Goal: Task Accomplishment & Management: Manage account settings

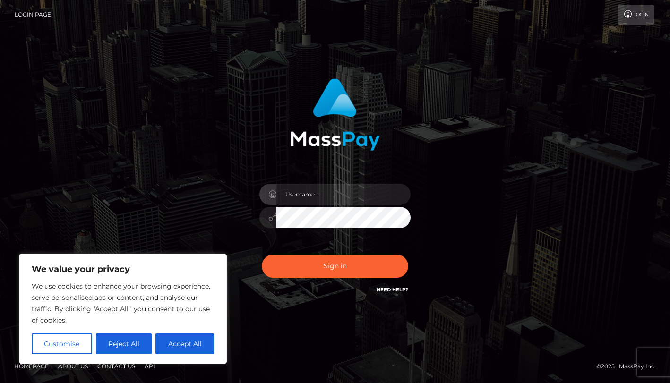
click at [328, 190] on input "text" at bounding box center [343, 194] width 134 height 21
type input "Drew Guizzetti"
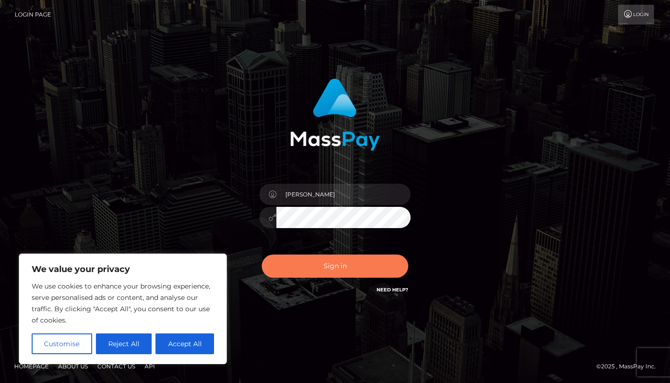
click at [346, 268] on button "Sign in" at bounding box center [335, 266] width 146 height 23
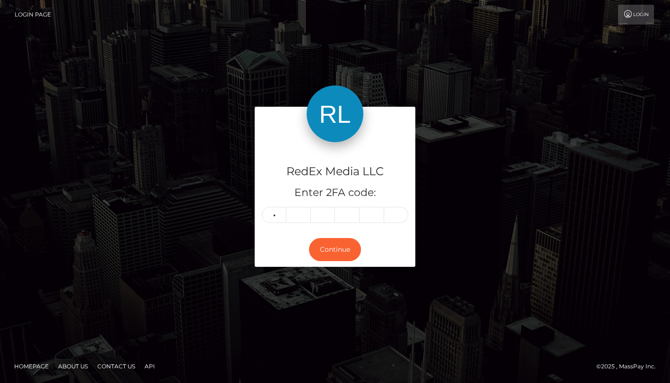
type input "7"
type input "3"
type input "4"
type input "6"
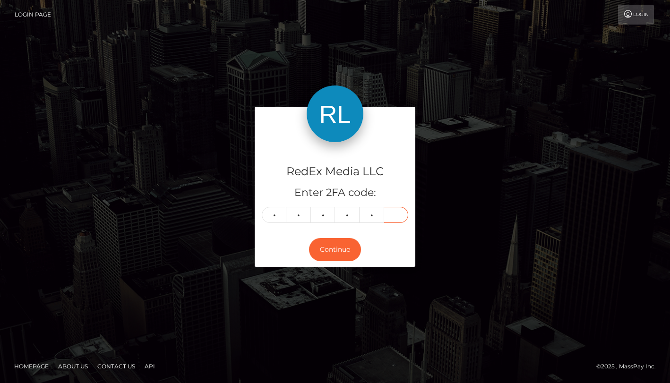
type input "6"
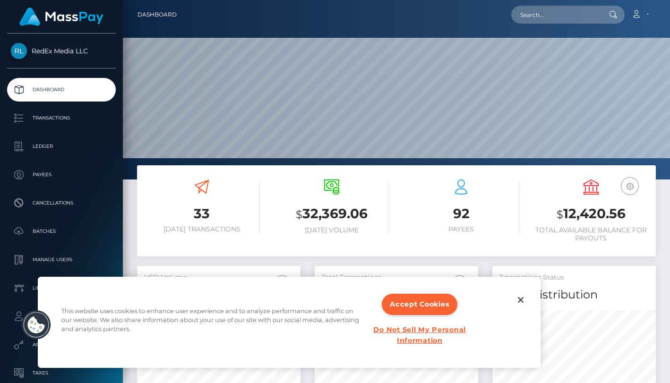
scroll to position [167, 163]
click at [522, 298] on button "Close" at bounding box center [520, 299] width 21 height 21
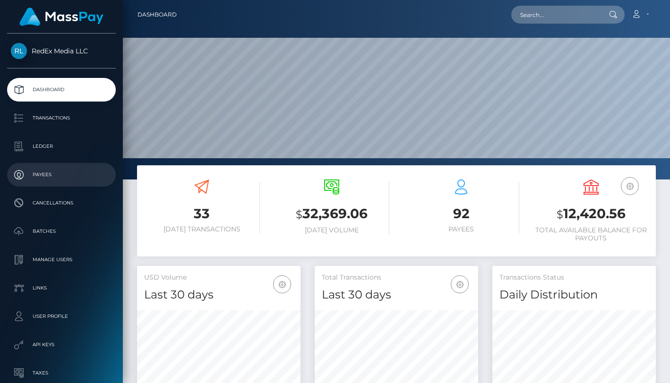
click at [51, 178] on p "Payees" at bounding box center [61, 175] width 101 height 14
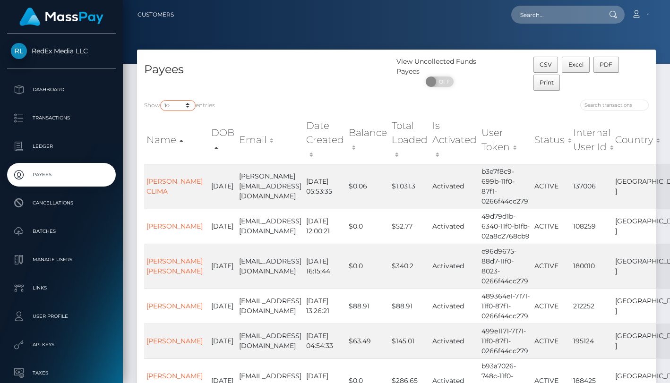
click at [189, 103] on select "10 25 50 100 250" at bounding box center [177, 105] width 35 height 11
select select "250"
click at [161, 100] on select "10 25 50 100 250" at bounding box center [177, 105] width 35 height 11
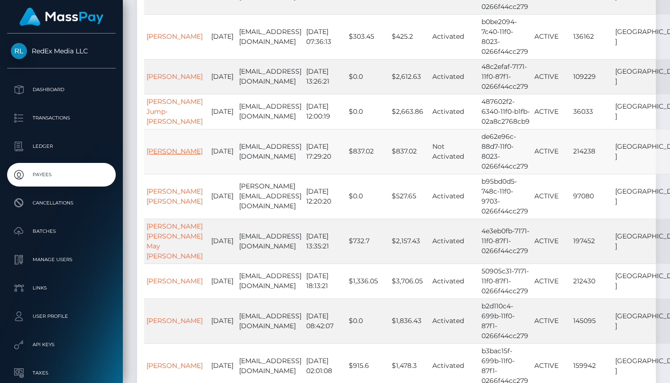
click at [170, 155] on link "[PERSON_NAME]" at bounding box center [174, 151] width 56 height 9
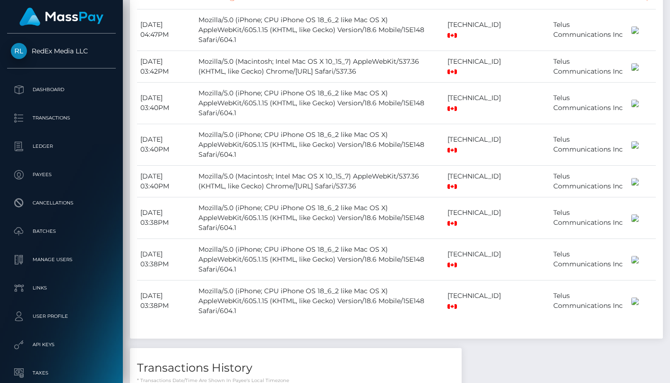
scroll to position [835, 0]
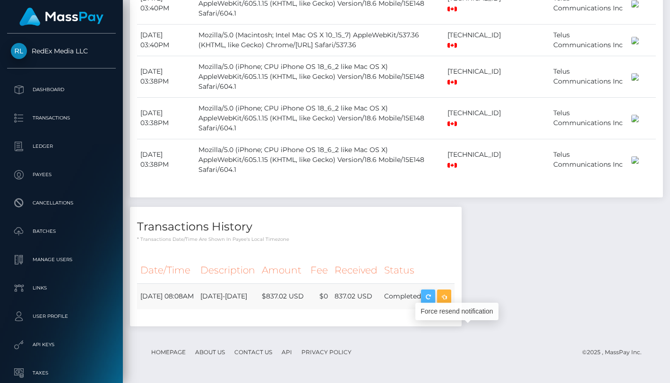
click at [434, 299] on icon "button" at bounding box center [427, 297] width 11 height 12
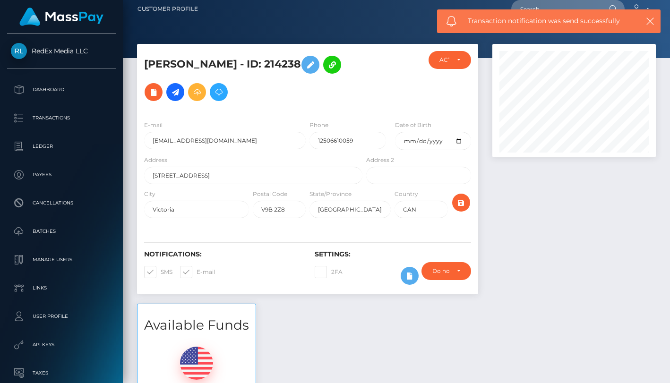
scroll to position [0, 0]
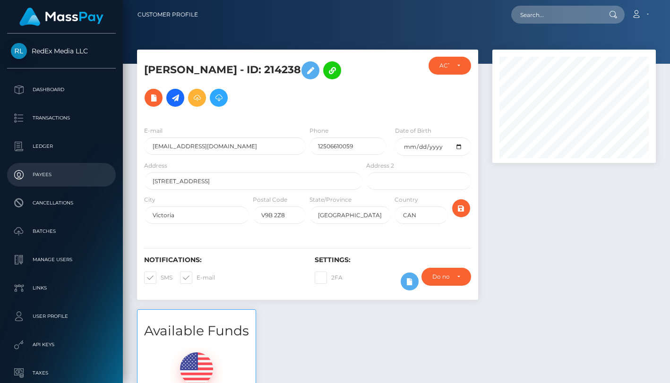
click at [45, 171] on p "Payees" at bounding box center [61, 175] width 101 height 14
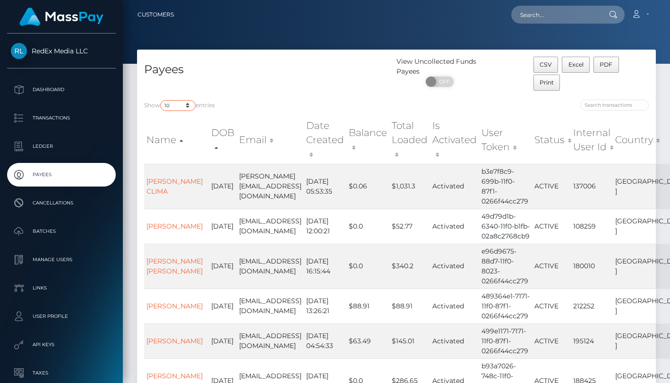
click at [188, 104] on select "10 25 50 100 250" at bounding box center [177, 105] width 35 height 11
select select "250"
click at [161, 100] on select "10 25 50 100 250" at bounding box center [177, 105] width 35 height 11
click at [326, 105] on div "Show 10 25 50 100 250 entries" at bounding box center [266, 106] width 245 height 13
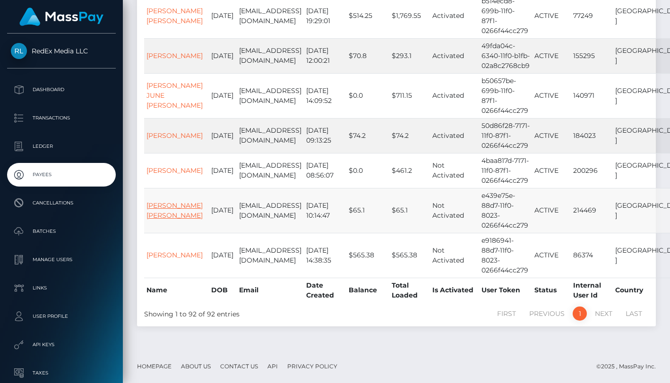
click at [175, 205] on link "Nicole Caitlin Clarke" at bounding box center [174, 210] width 56 height 18
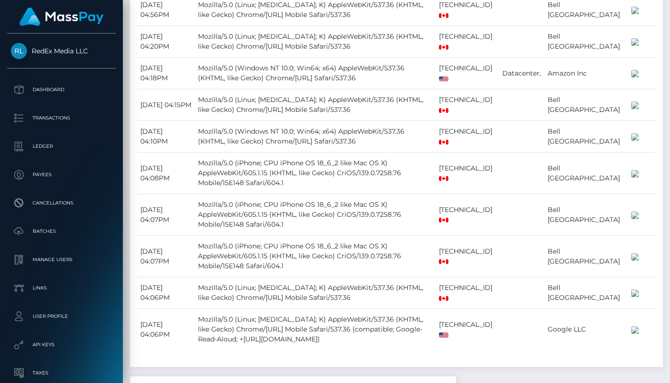
scroll to position [829, 0]
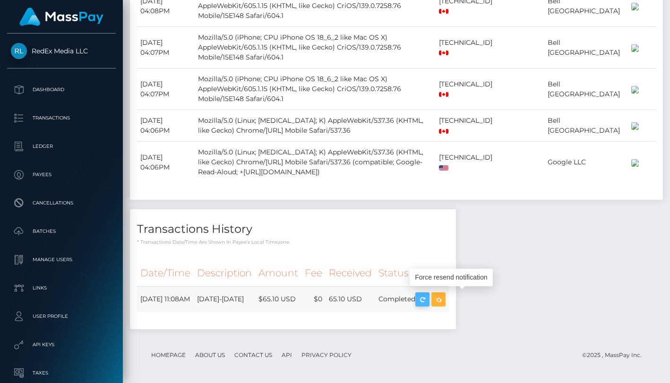
click at [428, 300] on icon "button" at bounding box center [422, 300] width 11 height 12
click at [60, 170] on p "Payees" at bounding box center [61, 175] width 101 height 14
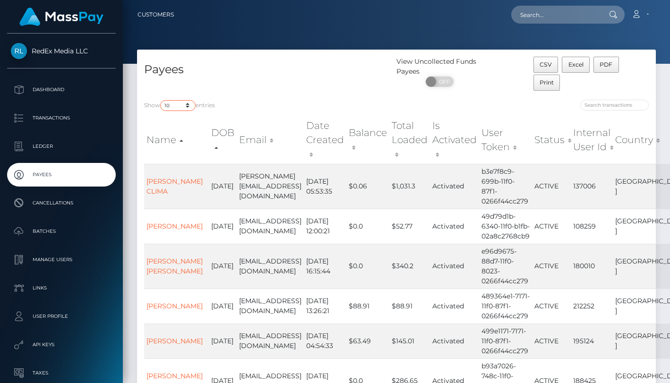
click at [188, 102] on select "10 25 50 100 250" at bounding box center [177, 105] width 35 height 11
select select "250"
click at [161, 100] on select "10 25 50 100 250" at bounding box center [177, 105] width 35 height 11
click at [628, 109] on input "search" at bounding box center [614, 105] width 68 height 11
paste input "elightfuldhs@gmail.com"
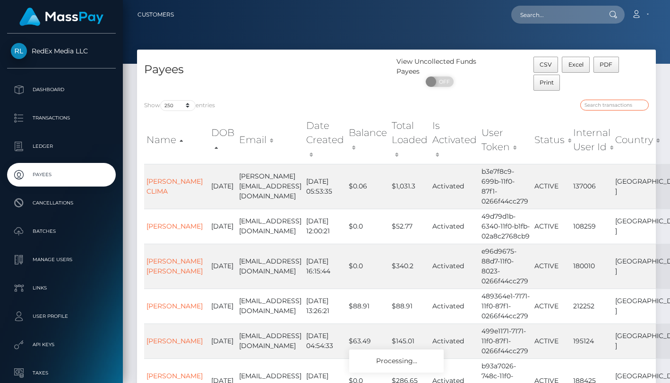
type input "elightfuldhs@gmail.com"
click at [353, 76] on h4 "Payees" at bounding box center [266, 69] width 245 height 17
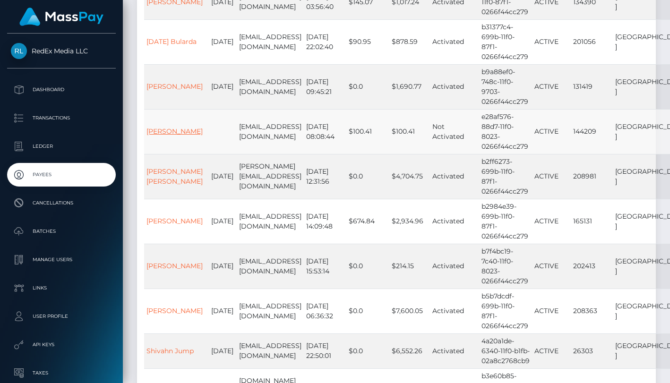
click at [175, 136] on link "Dianne Jewitt" at bounding box center [174, 131] width 56 height 9
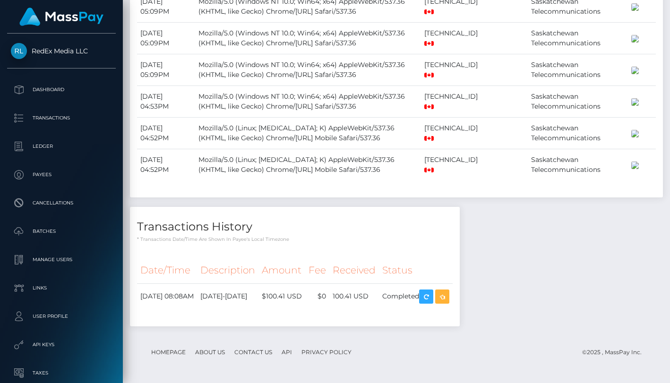
scroll to position [858, 0]
click at [432, 297] on icon "button" at bounding box center [425, 297] width 11 height 12
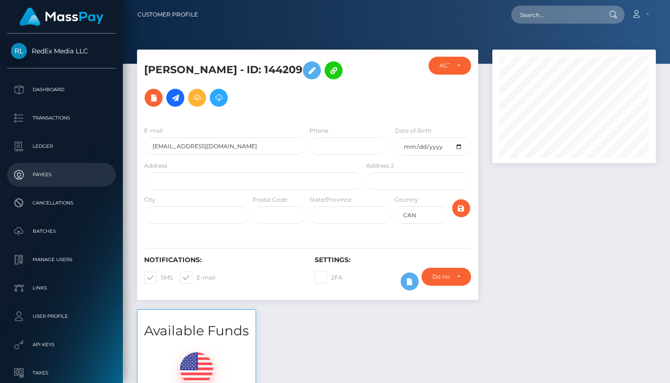
click at [50, 181] on p "Payees" at bounding box center [61, 175] width 101 height 14
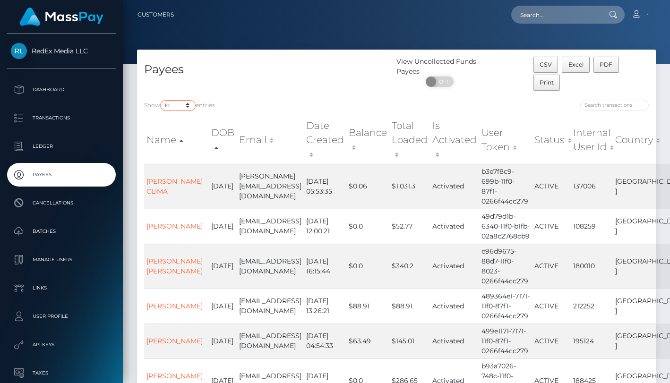
click at [192, 106] on select "10 25 50 100 250" at bounding box center [177, 105] width 35 height 11
select select "250"
click at [161, 100] on select "10 25 50 100 250" at bounding box center [177, 105] width 35 height 11
click at [298, 98] on div "Show 10 25 50 100 250 entries Name DOB Email Date Created Balance Total Loaded …" at bounding box center [396, 362] width 519 height 539
